Goal: Task Accomplishment & Management: Manage account settings

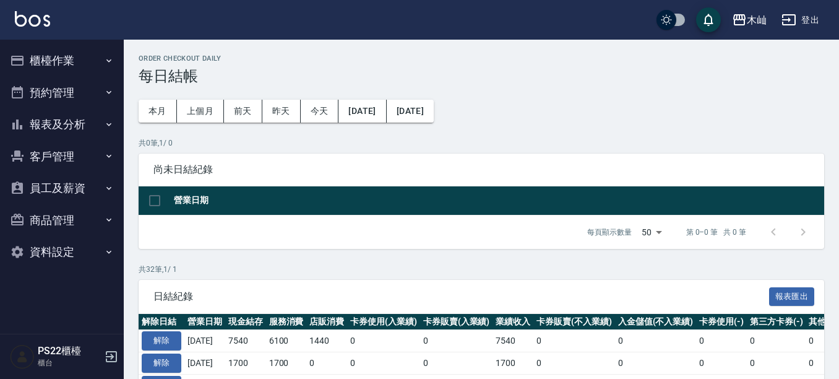
click at [76, 125] on button "報表及分析" at bounding box center [62, 124] width 114 height 32
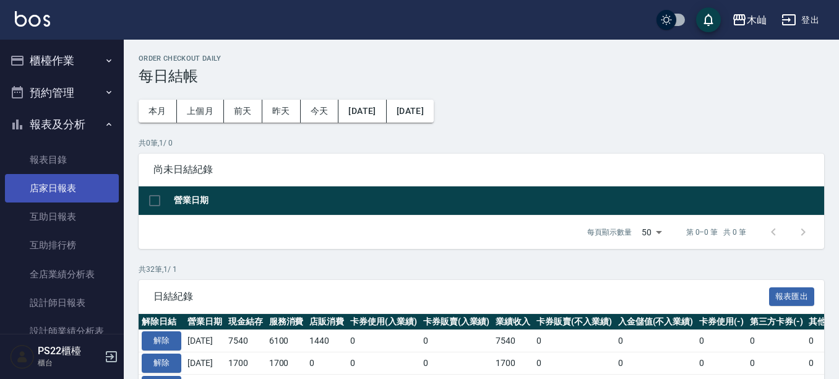
click at [68, 193] on link "店家日報表" at bounding box center [62, 188] width 114 height 28
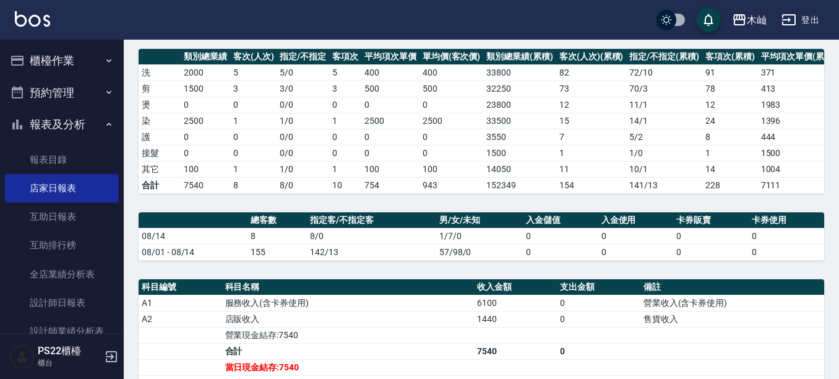
scroll to position [248, 0]
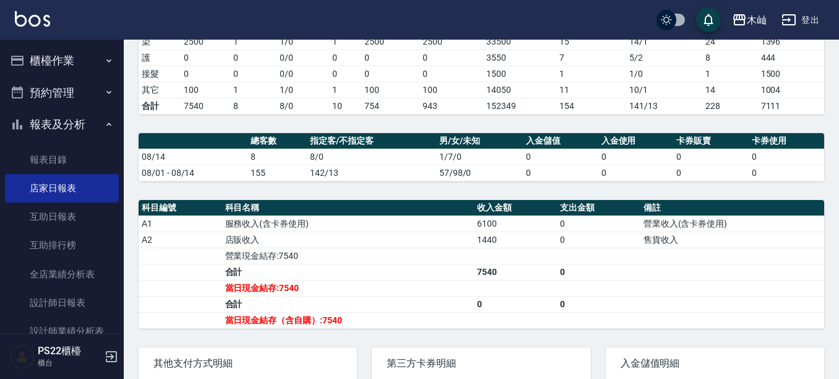
click at [90, 69] on button "櫃檯作業" at bounding box center [62, 61] width 114 height 32
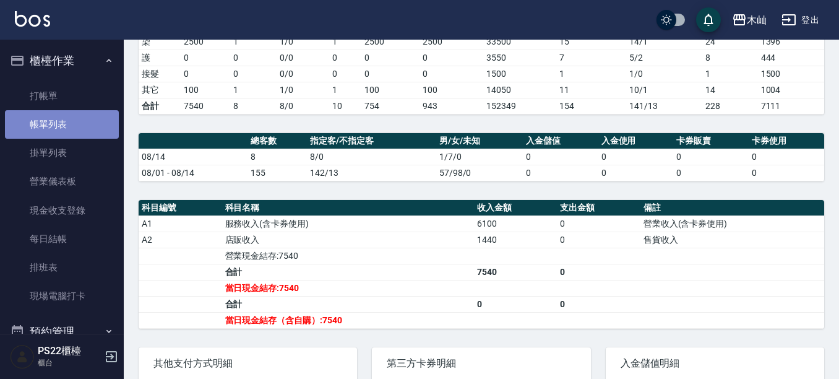
click at [93, 138] on link "帳單列表" at bounding box center [62, 124] width 114 height 28
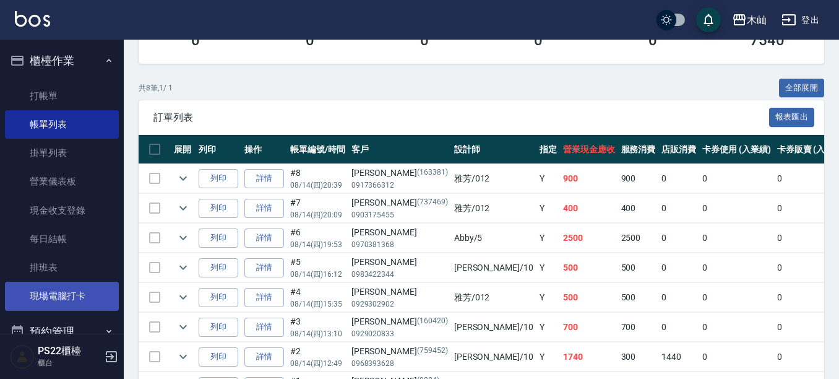
scroll to position [124, 0]
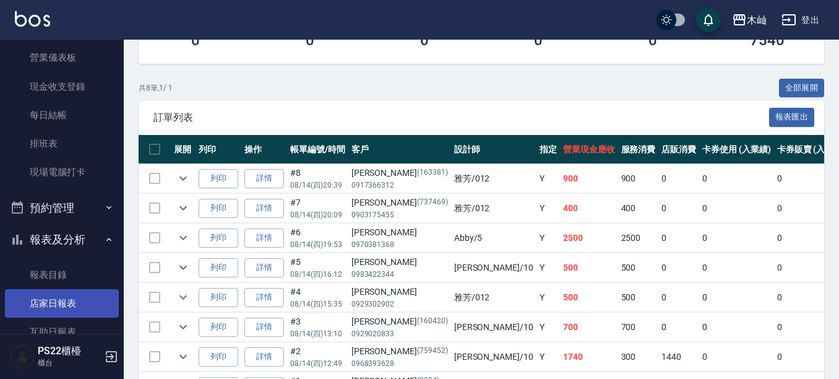
click at [74, 303] on link "店家日報表" at bounding box center [62, 303] width 114 height 28
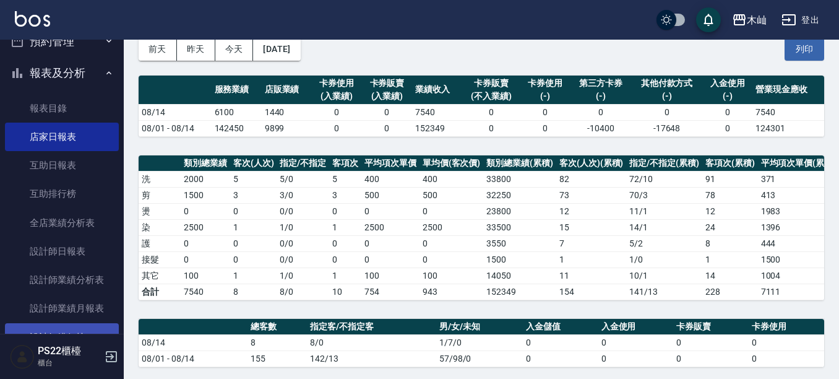
scroll to position [433, 0]
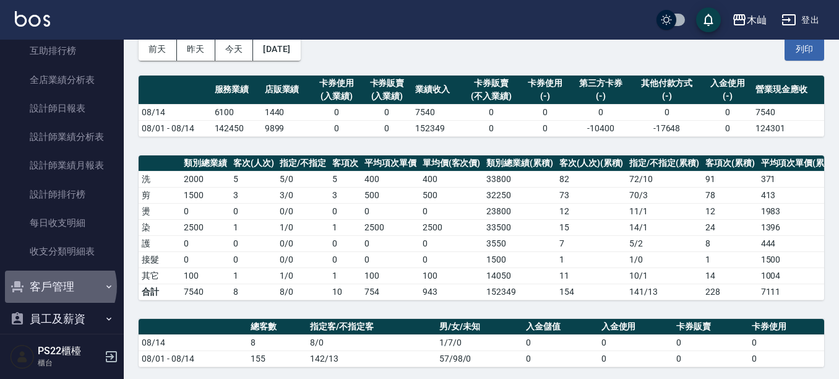
click at [60, 286] on button "客戶管理" at bounding box center [62, 286] width 114 height 32
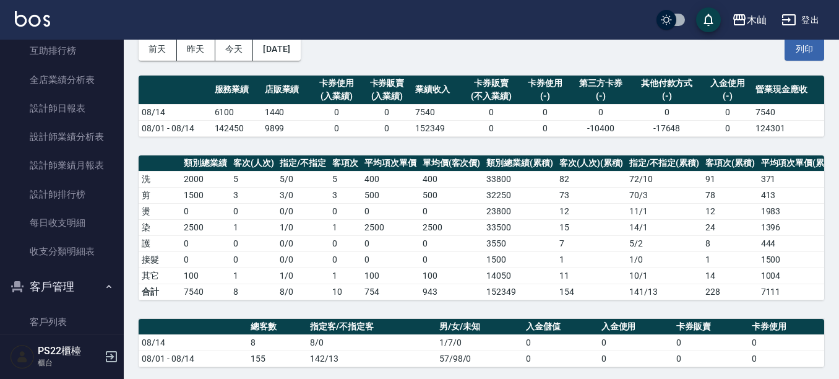
scroll to position [557, 0]
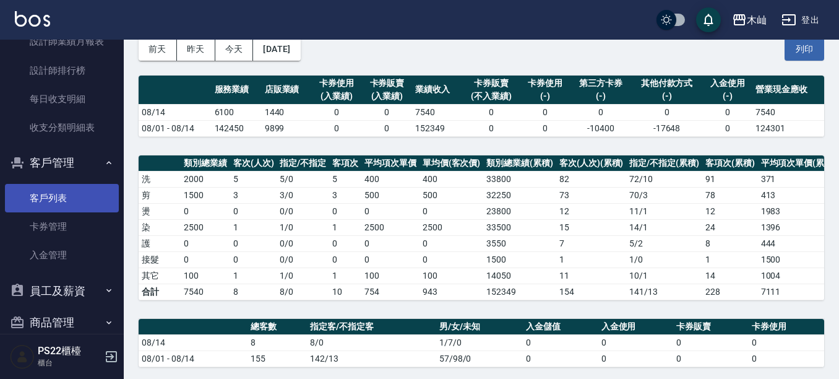
click at [76, 199] on link "客戶列表" at bounding box center [62, 198] width 114 height 28
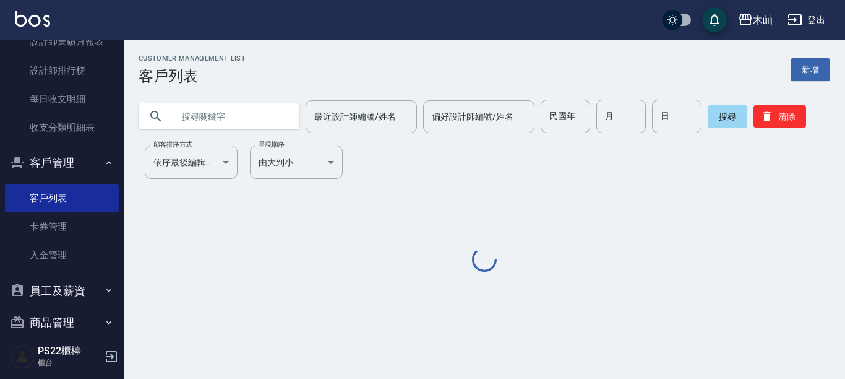
click at [212, 121] on input "text" at bounding box center [231, 116] width 116 height 33
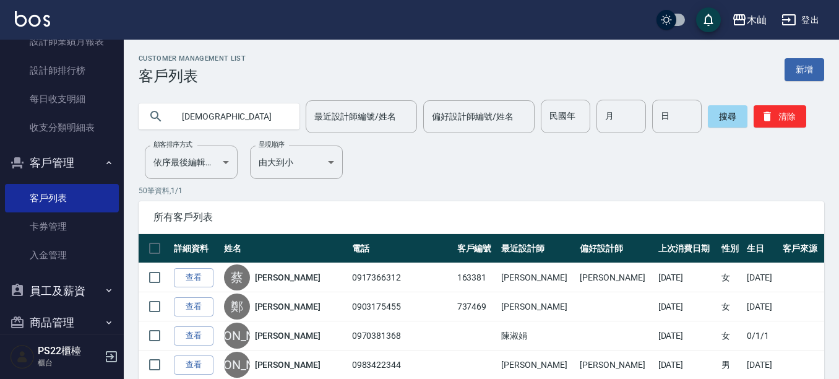
type input "[DEMOGRAPHIC_DATA]"
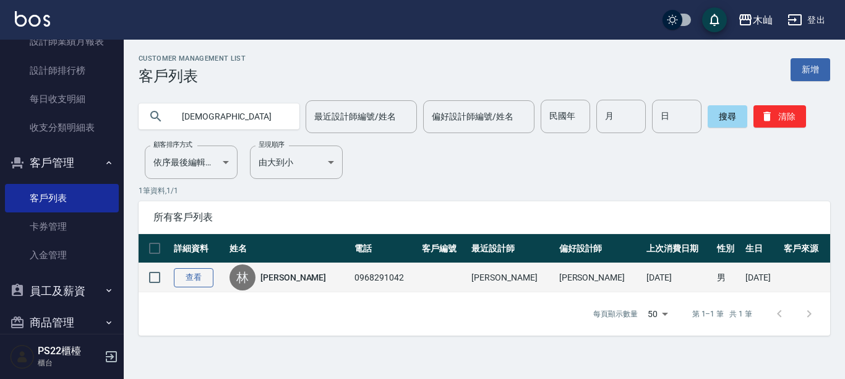
click at [204, 278] on link "查看" at bounding box center [194, 277] width 40 height 19
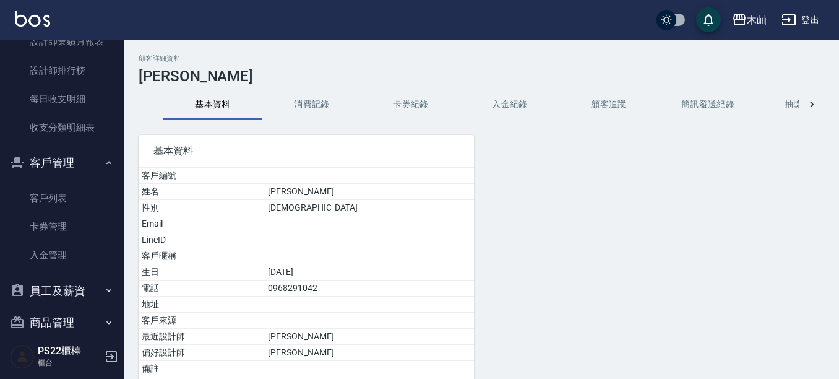
click at [327, 100] on button "消費記錄" at bounding box center [311, 105] width 99 height 30
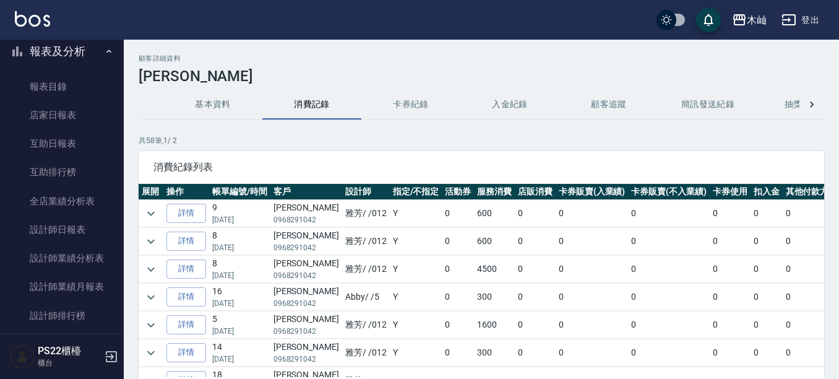
scroll to position [309, 0]
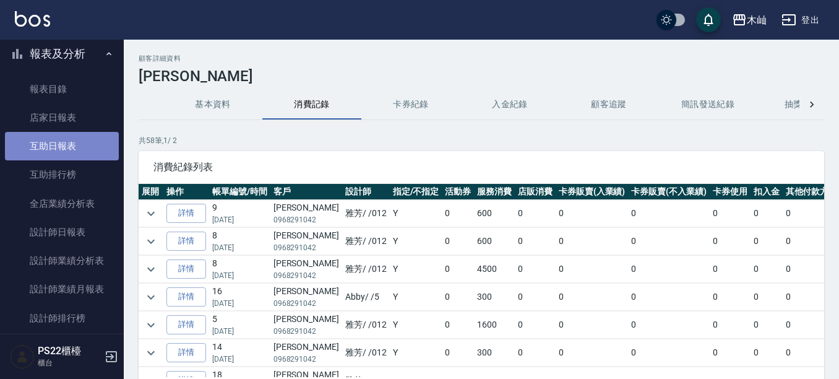
click at [69, 134] on link "互助日報表" at bounding box center [62, 146] width 114 height 28
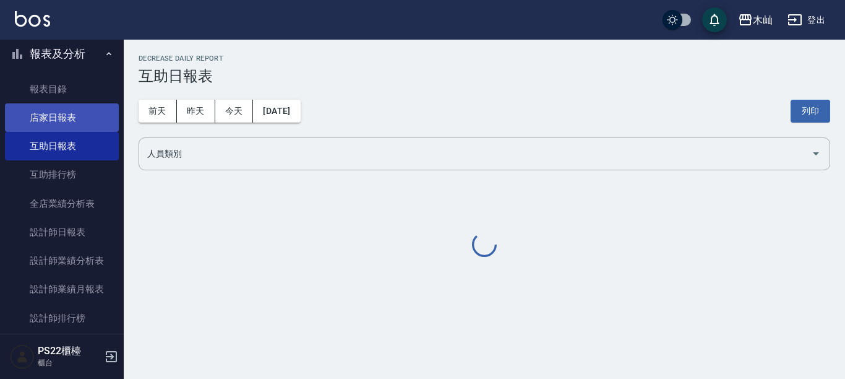
click at [72, 119] on link "店家日報表" at bounding box center [62, 117] width 114 height 28
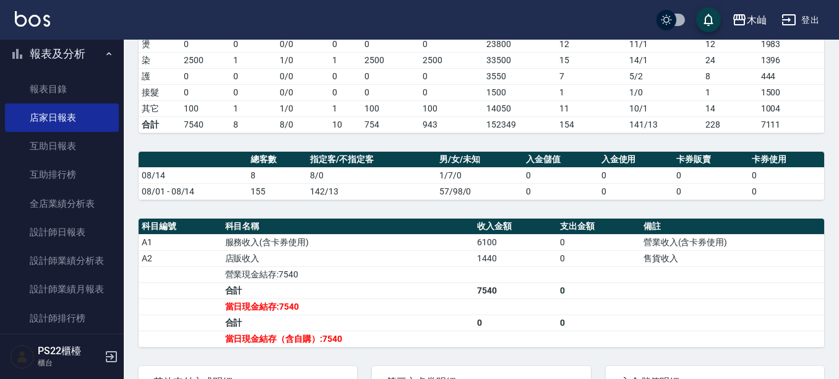
scroll to position [248, 0]
